Goal: Task Accomplishment & Management: Manage account settings

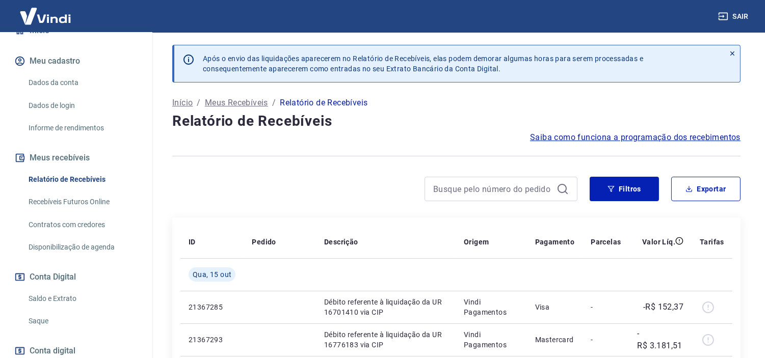
scroll to position [113, 0]
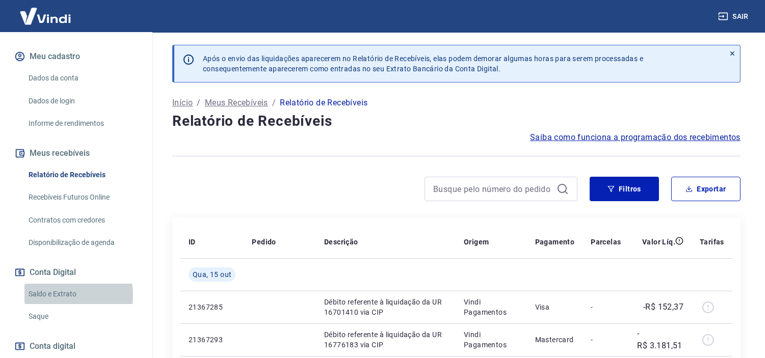
click at [57, 305] on link "Saldo e Extrato" at bounding box center [82, 294] width 116 height 21
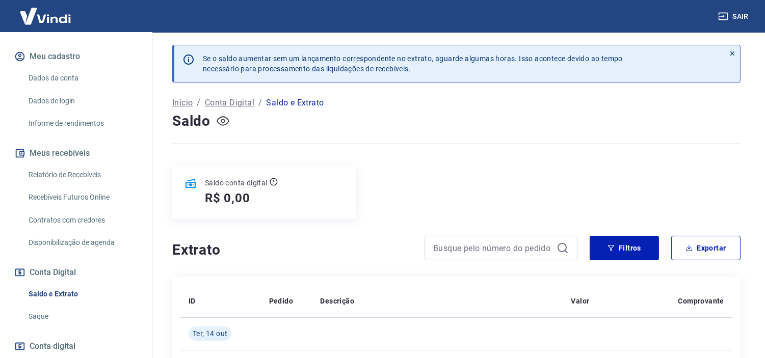
click at [221, 122] on icon "button" at bounding box center [223, 121] width 4 height 4
click at [223, 120] on icon "button" at bounding box center [223, 121] width 13 height 13
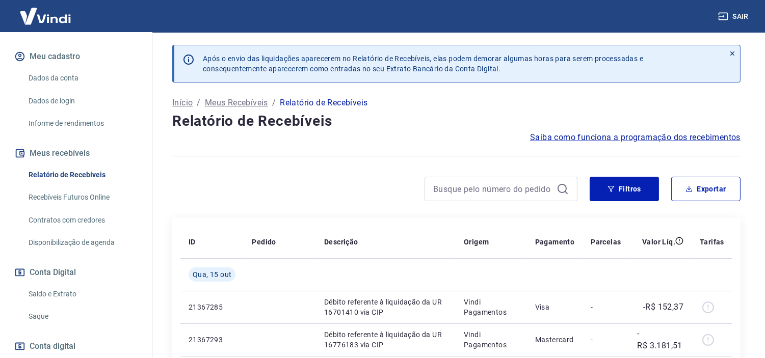
scroll to position [170, 0]
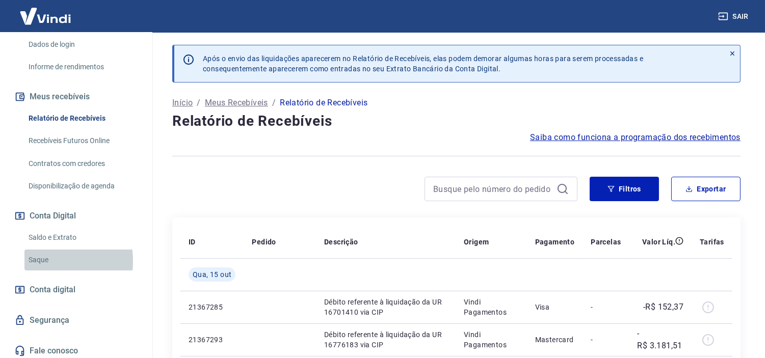
click at [42, 271] on link "Saque" at bounding box center [82, 260] width 116 height 21
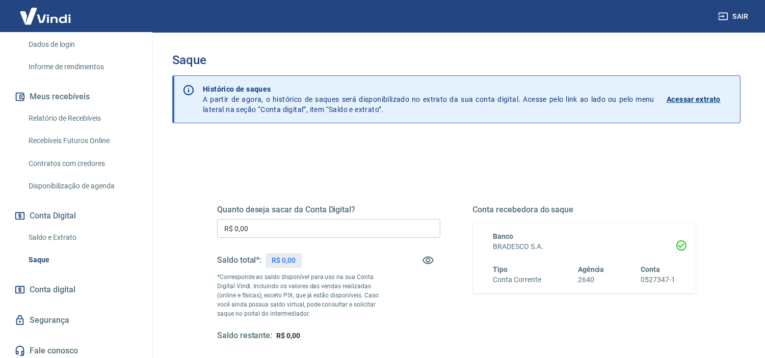
click at [47, 245] on link "Saldo e Extrato" at bounding box center [82, 237] width 116 height 21
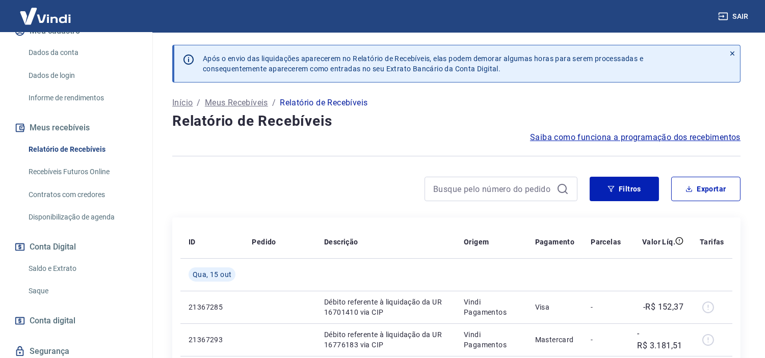
scroll to position [170, 0]
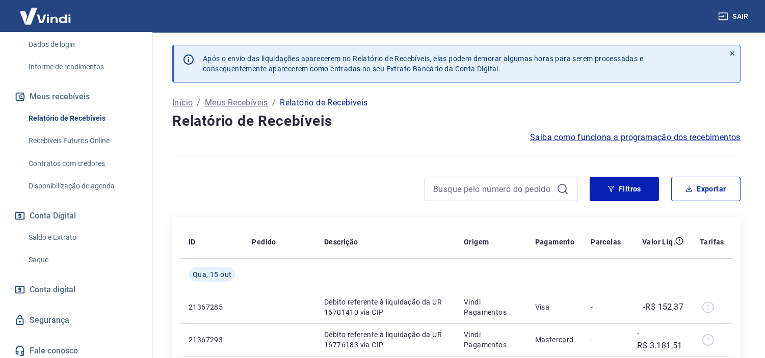
click at [64, 245] on link "Saldo e Extrato" at bounding box center [82, 237] width 116 height 21
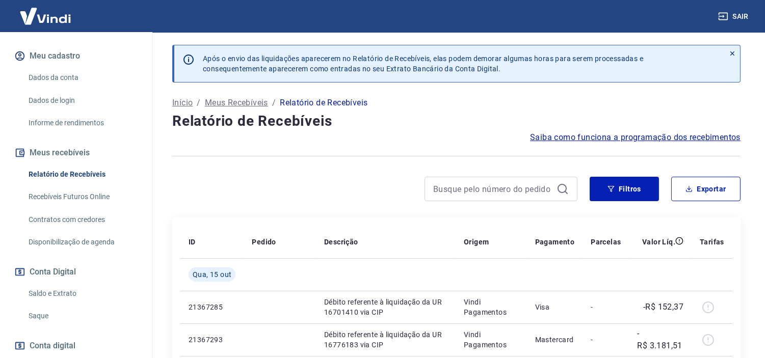
scroll to position [170, 0]
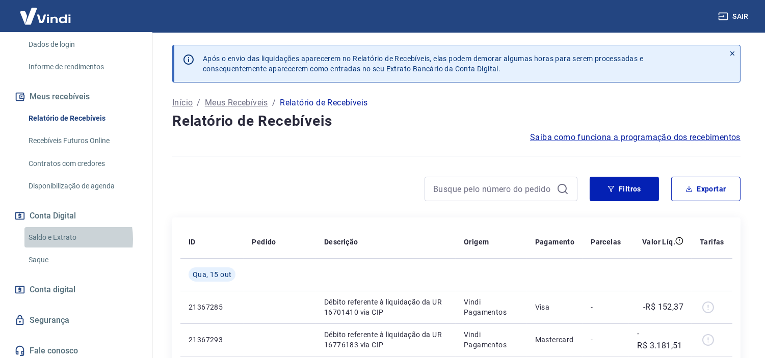
click at [58, 248] on link "Saldo e Extrato" at bounding box center [82, 237] width 116 height 21
